Goal: Find specific page/section: Find specific page/section

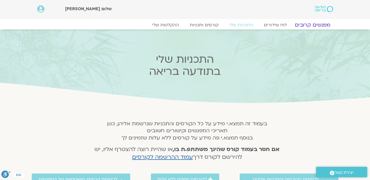
click at [317, 23] on link "מפגשים קרובים" at bounding box center [312, 25] width 49 height 6
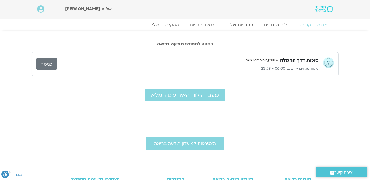
click at [45, 63] on link "כניסה" at bounding box center [46, 64] width 20 height 12
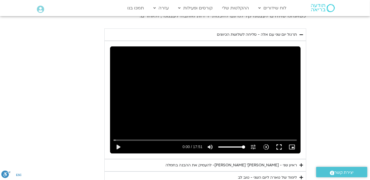
scroll to position [1173, 0]
